Goal: Task Accomplishment & Management: Manage account settings

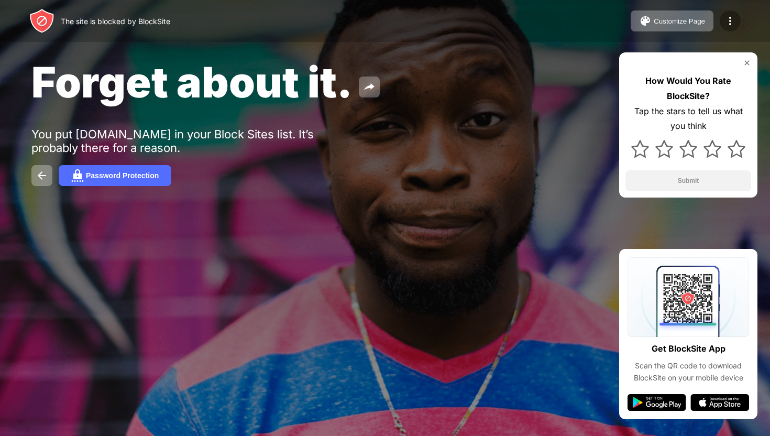
click at [730, 22] on img at bounding box center [730, 21] width 13 height 13
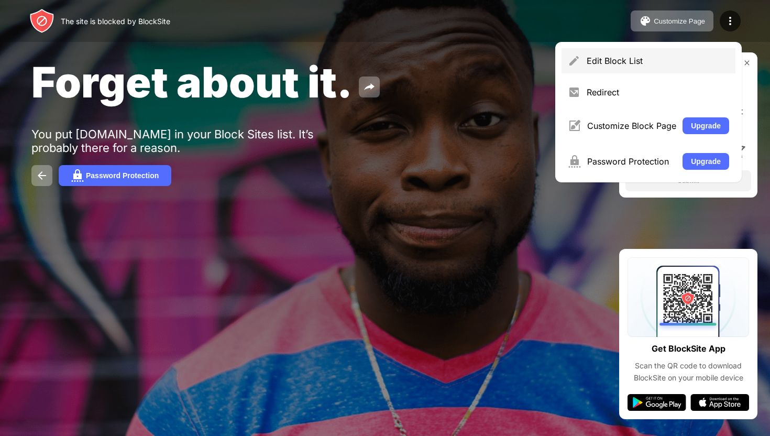
click at [631, 54] on div "Edit Block List" at bounding box center [649, 60] width 174 height 25
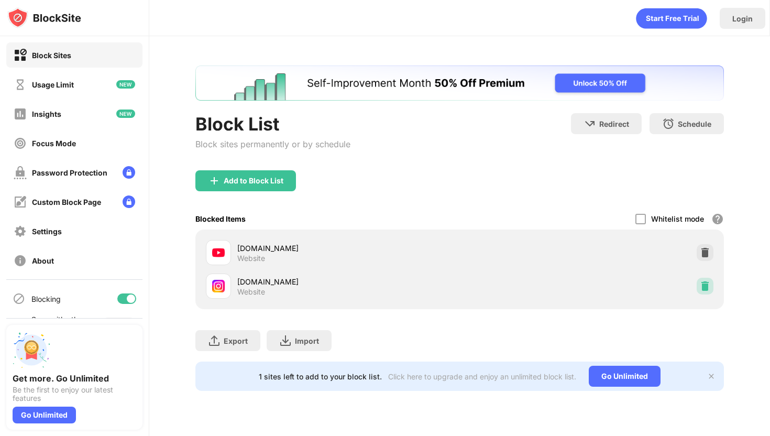
click at [704, 286] on img at bounding box center [705, 286] width 10 height 10
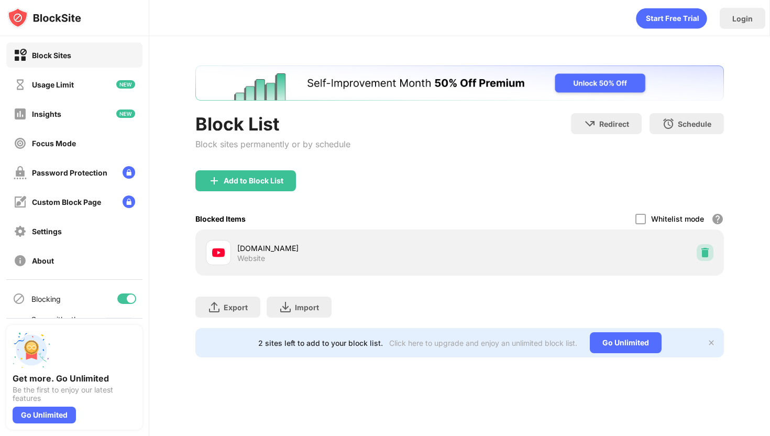
click at [708, 246] on div at bounding box center [705, 252] width 17 height 17
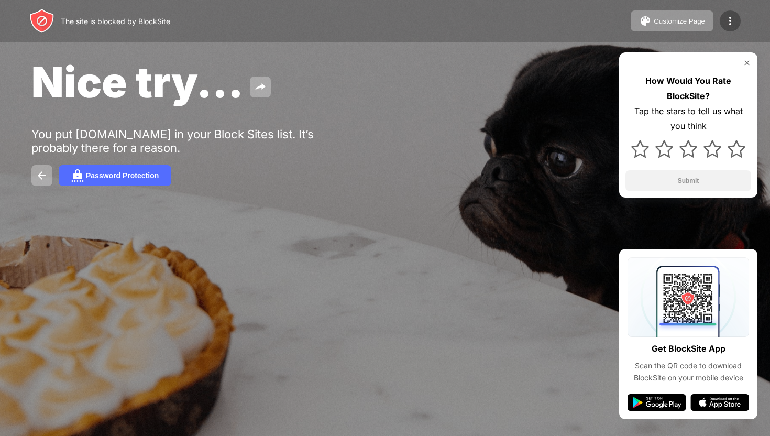
click at [729, 21] on img at bounding box center [730, 21] width 13 height 13
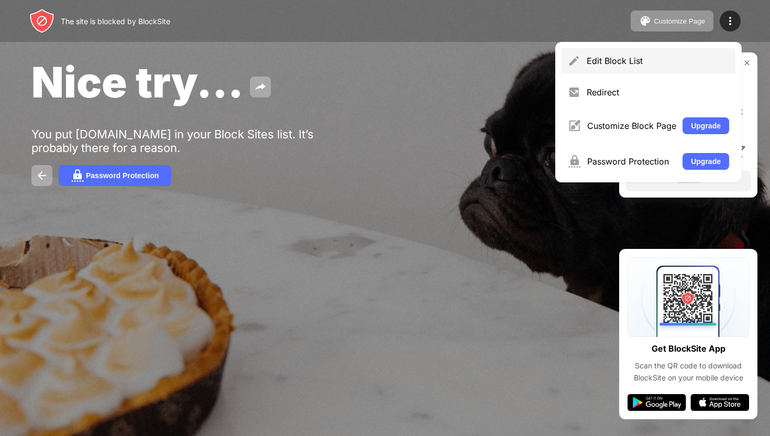
click at [597, 62] on div "Edit Block List" at bounding box center [658, 61] width 142 height 10
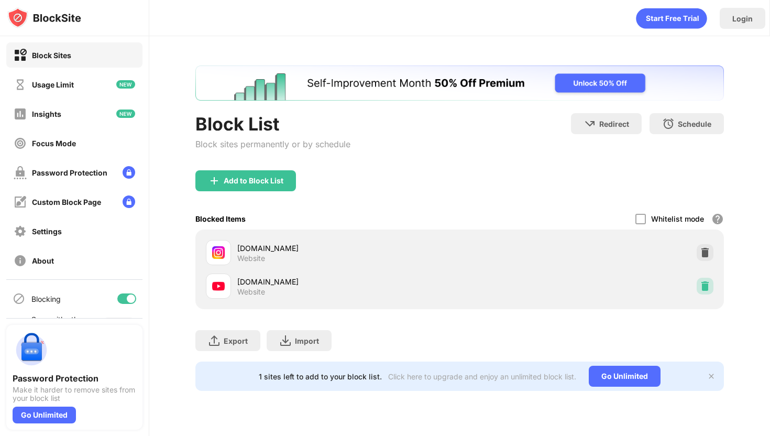
click at [708, 286] on img at bounding box center [705, 286] width 10 height 10
